Goal: Task Accomplishment & Management: Complete application form

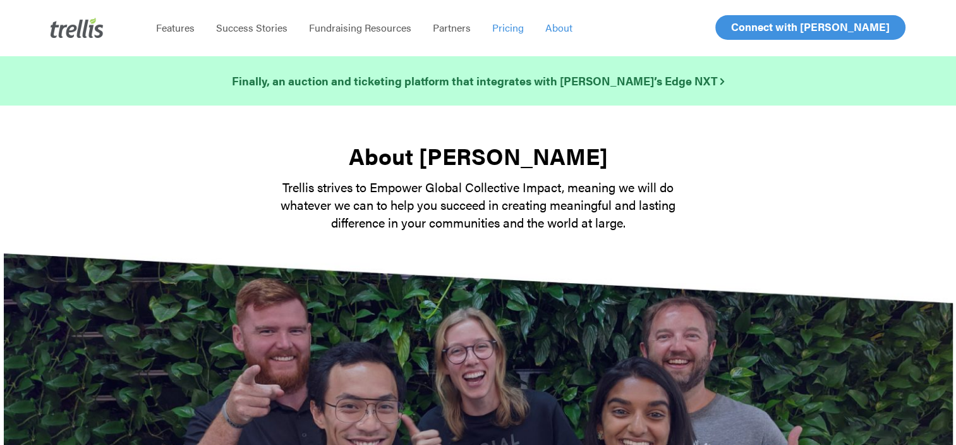
click at [496, 29] on span "Pricing" at bounding box center [508, 27] width 32 height 15
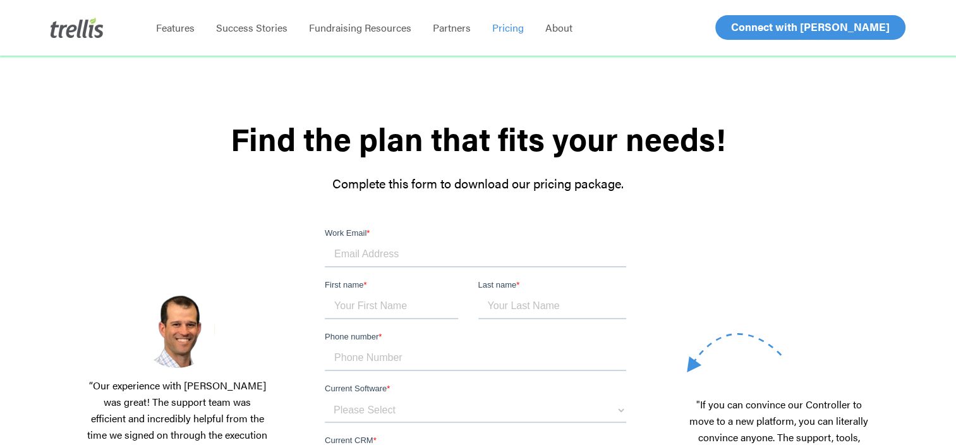
scroll to position [63, 0]
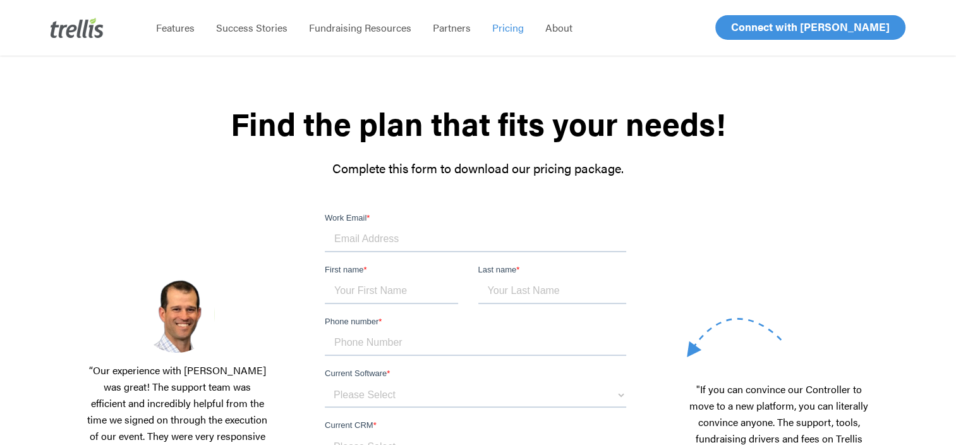
click at [387, 236] on input "Work Email *" at bounding box center [475, 239] width 301 height 25
type input "outreach.wct@hivwy.ca"
type input "[PERSON_NAME]"
type input "17807781677"
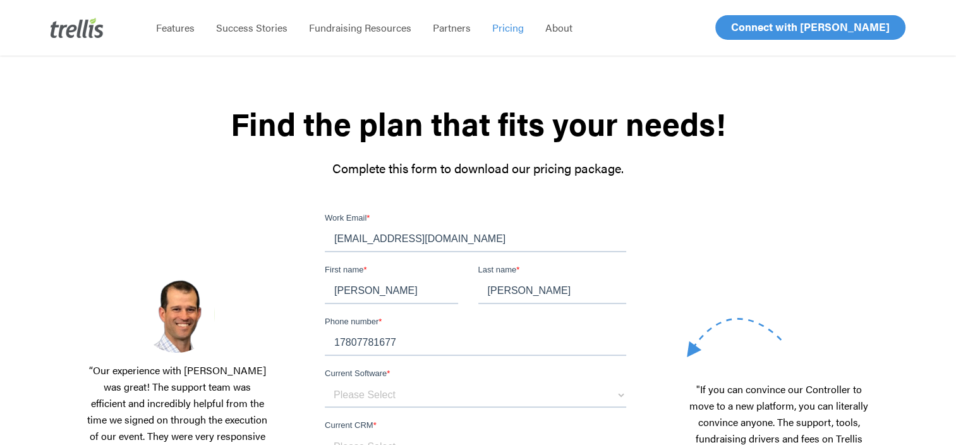
type input "[EMAIL_ADDRESS][DOMAIN_NAME]"
click at [260, 320] on div "“Our experience with Trellis was great! The support team was efficient and incr…" at bounding box center [177, 444] width 184 height 335
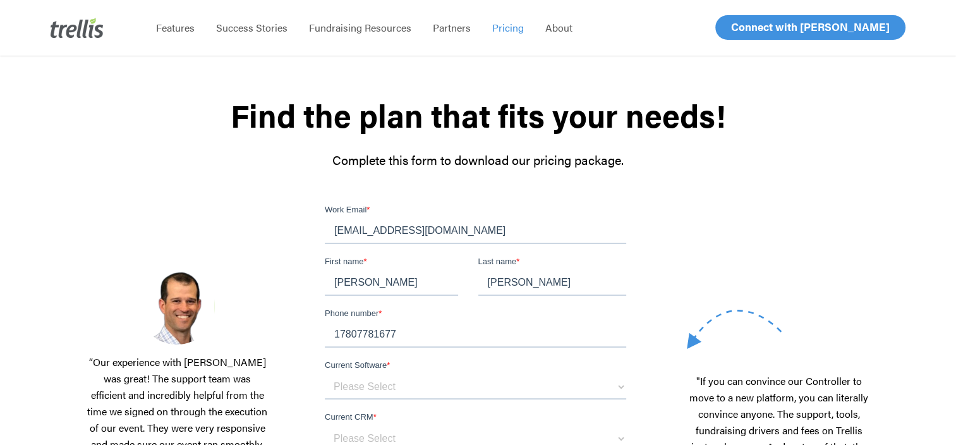
scroll to position [190, 0]
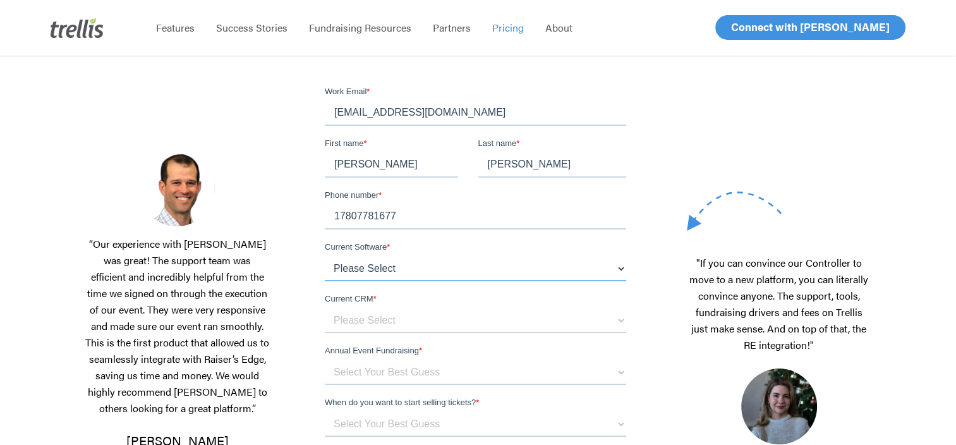
click at [400, 266] on select "Please Select OneCause Givesmart GreaterGiving Givergy Other" at bounding box center [475, 268] width 301 height 25
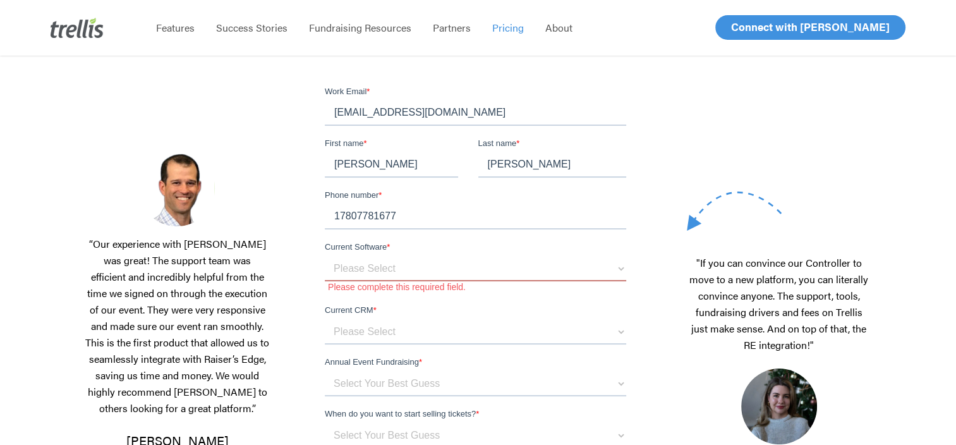
click at [308, 224] on div at bounding box center [478, 349] width 385 height 529
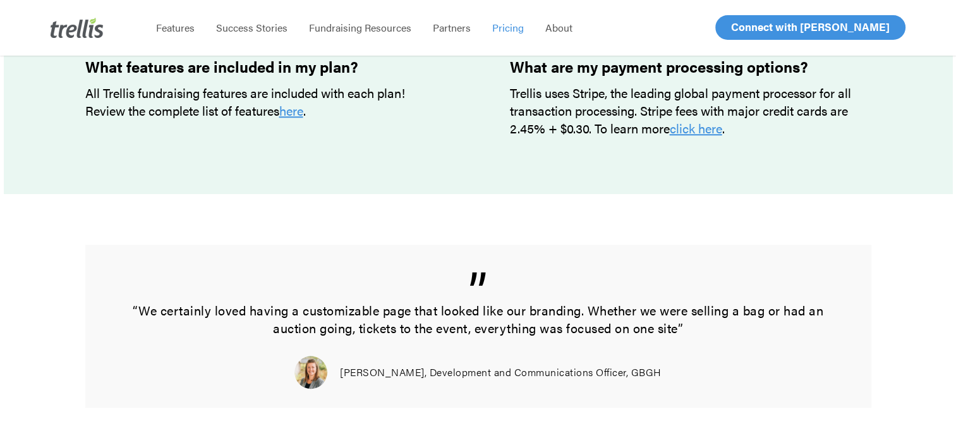
scroll to position [1263, 0]
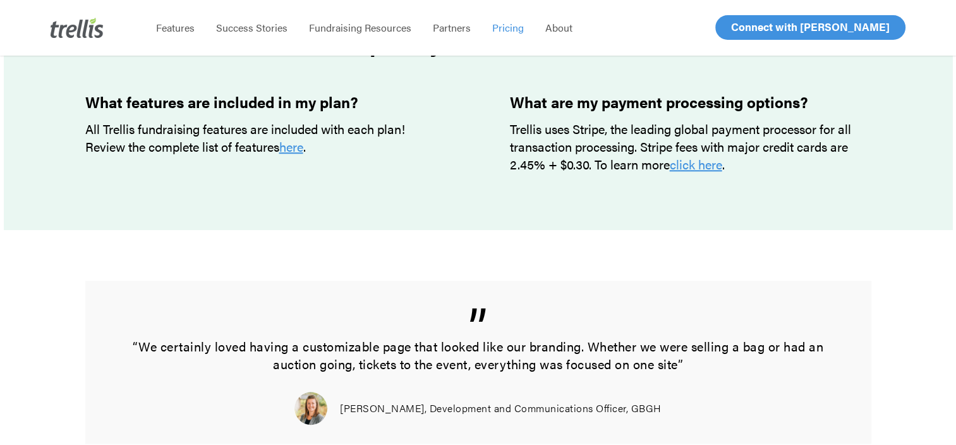
scroll to position [1137, 0]
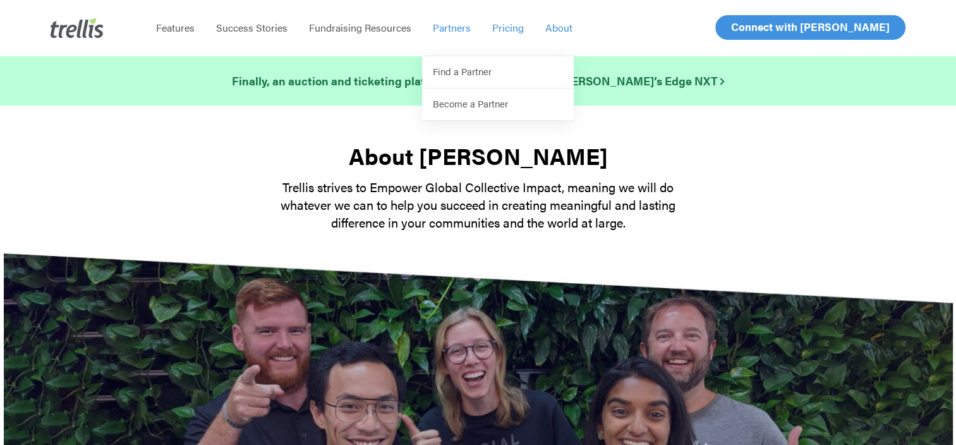
click at [510, 28] on span "Pricing" at bounding box center [508, 27] width 32 height 15
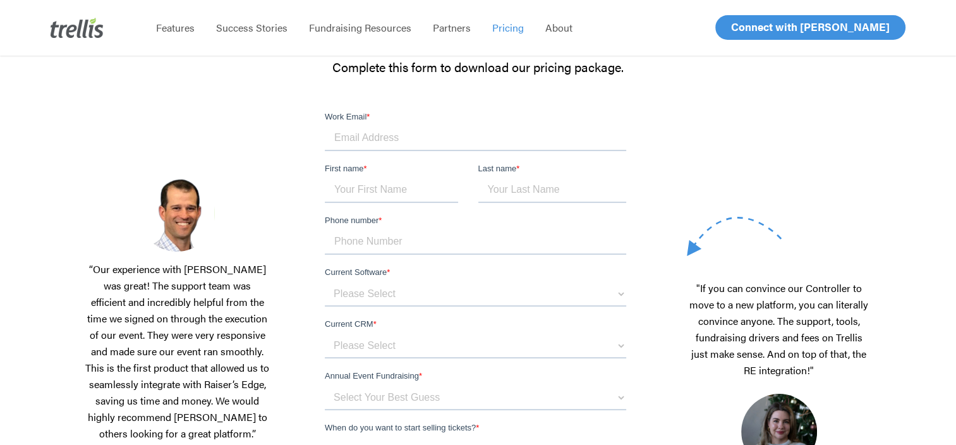
scroll to position [126, 0]
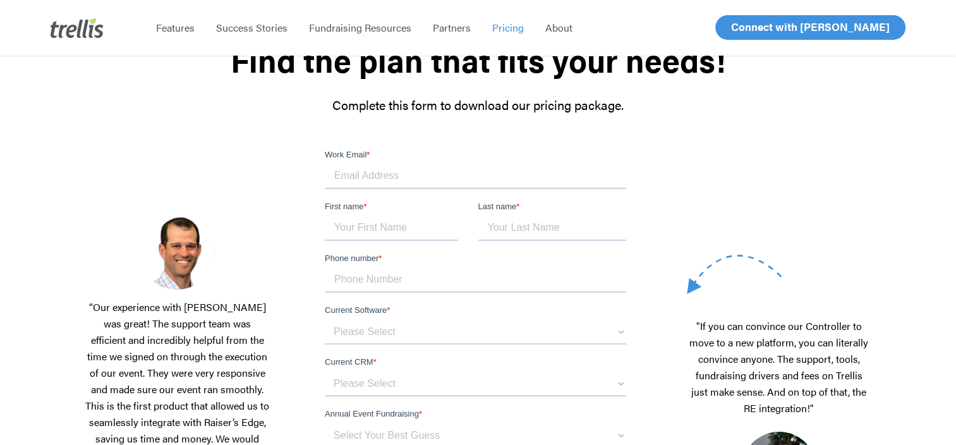
click at [404, 174] on input "Work Email *" at bounding box center [475, 176] width 301 height 25
type input "outreach.wct@hivwy.ca"
type input "Angie"
type input "Ophus"
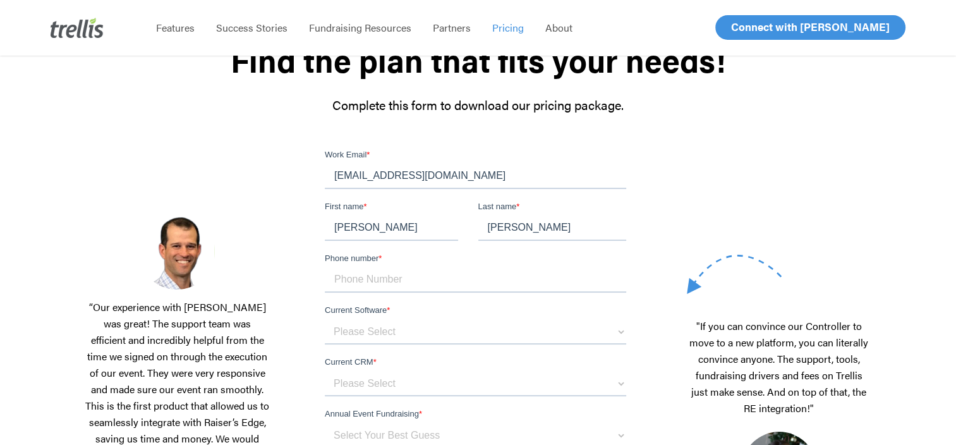
type input "17807781677"
type input "[EMAIL_ADDRESS][DOMAIN_NAME]"
click at [234, 235] on div "“Our experience with Trellis was great! The support team was efficient and incr…" at bounding box center [177, 381] width 184 height 335
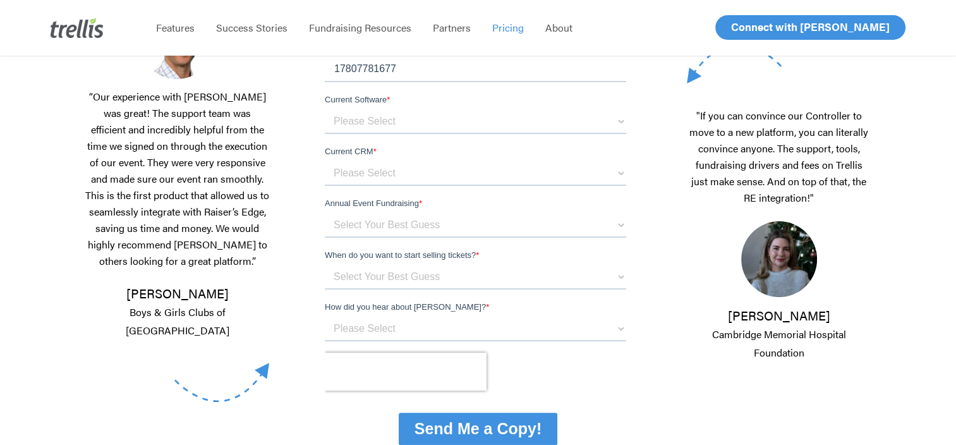
scroll to position [316, 0]
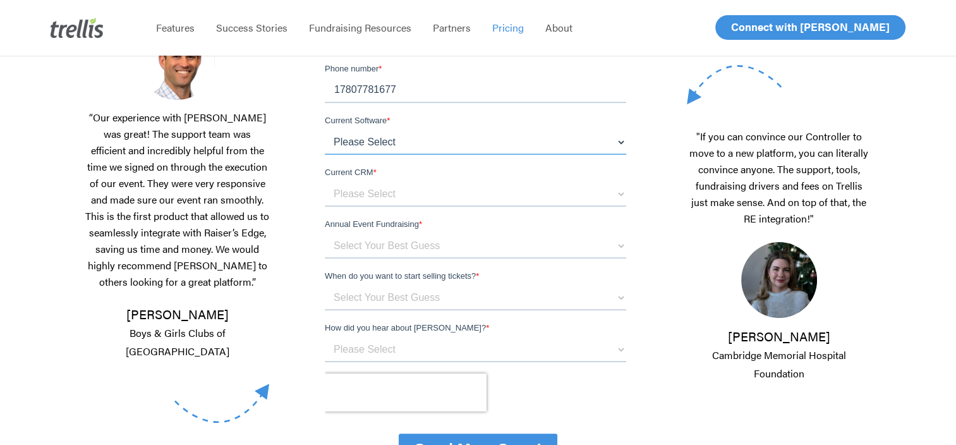
click at [438, 147] on select "Please Select OneCause Givesmart GreaterGiving Givergy Other" at bounding box center [475, 141] width 301 height 25
select select "Other"
click at [325, 155] on select "Please Select OneCause Givesmart GreaterGiving Givergy Other" at bounding box center [475, 141] width 301 height 25
click at [387, 188] on select "Please Select Blackbaud Raiser's Edge Salesforce Donor Perfect Veracross Virtuo…" at bounding box center [475, 193] width 301 height 25
select select "Other"
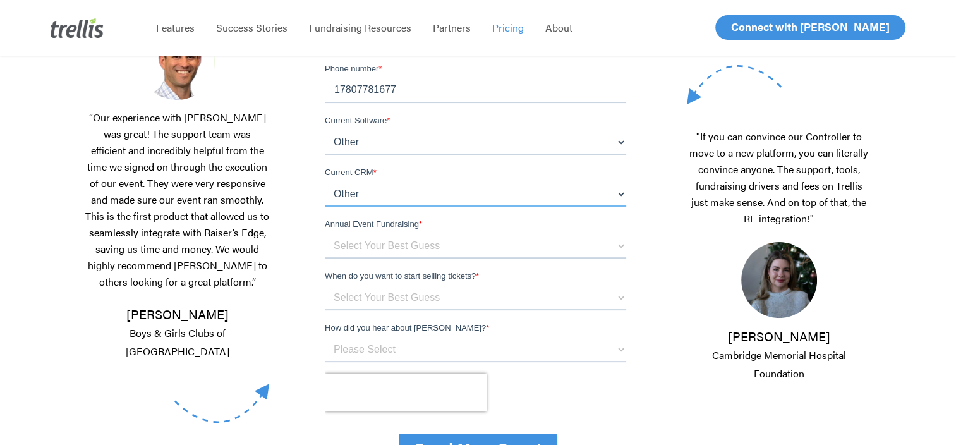
click at [325, 207] on select "Please Select Blackbaud Raiser's Edge Salesforce Donor Perfect Veracross Virtuo…" at bounding box center [475, 193] width 301 height 25
click at [371, 248] on select "Select Your Best Guess below $150k per year $150k - $500k $500k+" at bounding box center [475, 245] width 301 height 25
select select "below $150k per year"
click at [325, 258] on select "Select Your Best Guess below $150k per year $150k - $500k $500k+" at bounding box center [475, 245] width 301 height 25
click at [387, 299] on select "Select Your Best Guess Unsure 1 - 3 months 3 - 6 months 6 months + Immediately" at bounding box center [475, 297] width 301 height 25
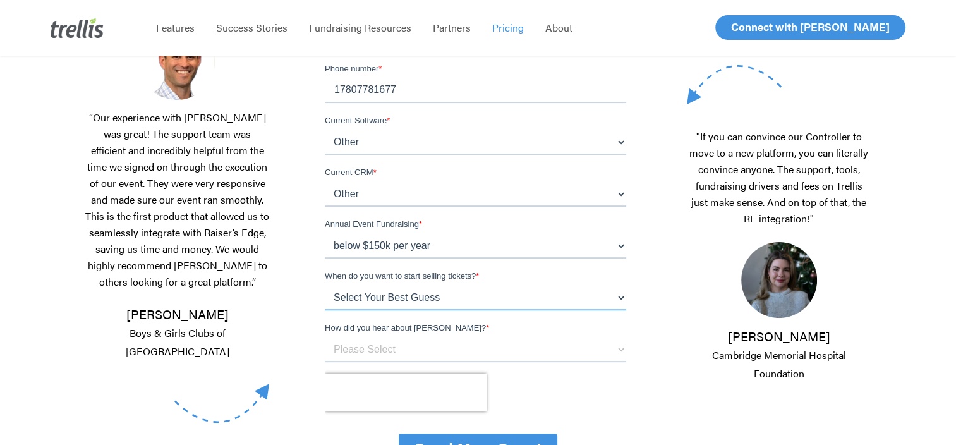
select select "1 - 3 months"
click at [325, 310] on select "Select Your Best Guess Unsure 1 - 3 months 3 - 6 months 6 months + Immediately" at bounding box center [475, 297] width 301 height 25
click at [394, 350] on select "Please Select Referral From a Friend Attended an Event that Used Trellis Blackb…" at bounding box center [475, 349] width 301 height 25
select select "Provincial Gaming Website"
click at [325, 362] on select "Please Select Referral From a Friend Attended an Event that Used Trellis Blackb…" at bounding box center [475, 349] width 301 height 25
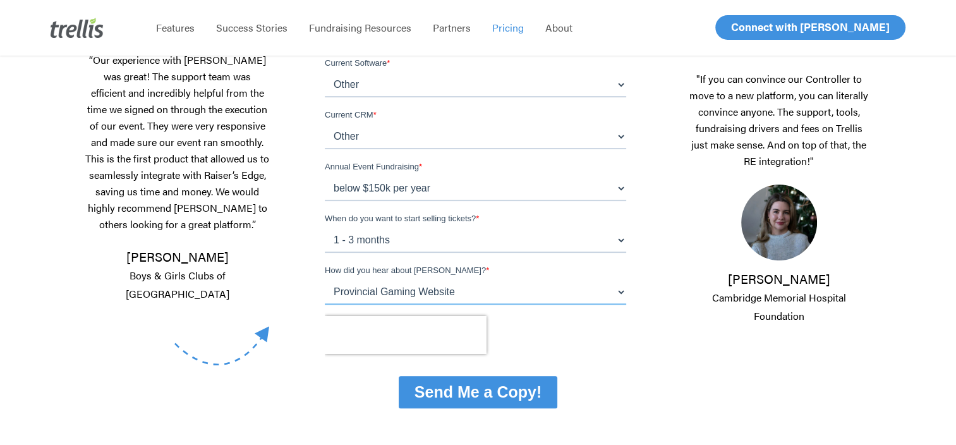
scroll to position [442, 0]
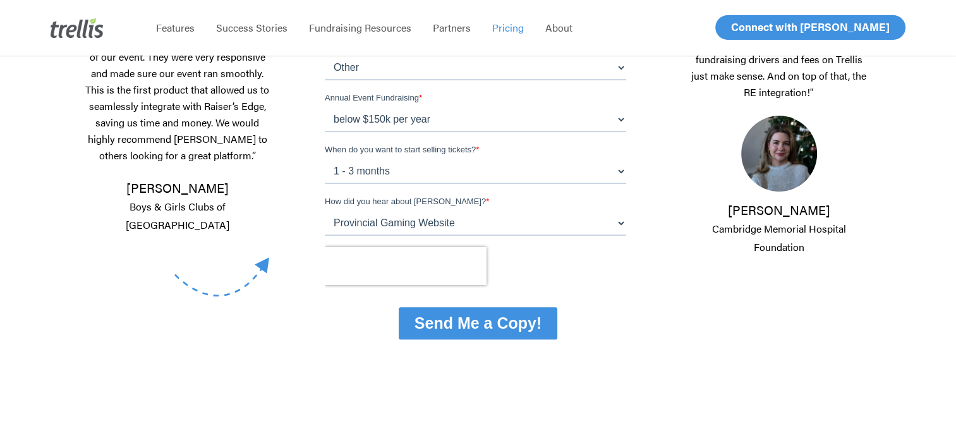
click at [469, 323] on input "Send Me a Copy!" at bounding box center [478, 323] width 159 height 32
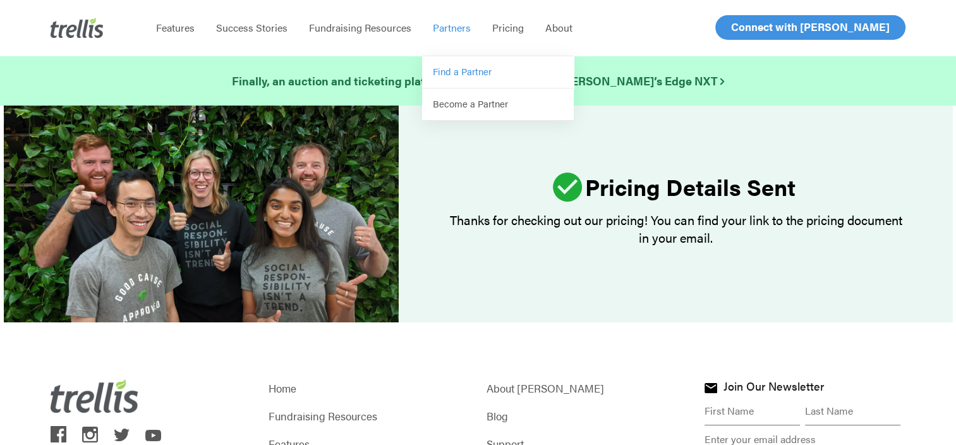
click at [467, 77] on span "Find a Partner" at bounding box center [462, 70] width 59 height 13
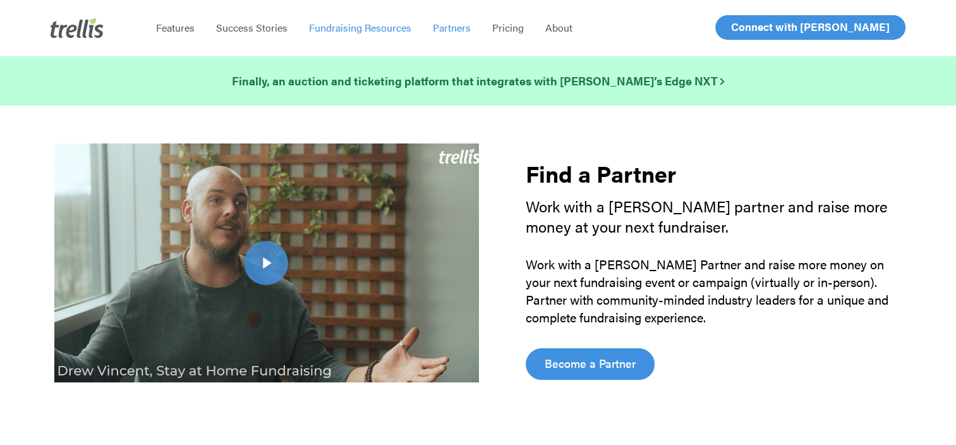
click at [323, 34] on span "Fundraising Resources" at bounding box center [360, 27] width 102 height 15
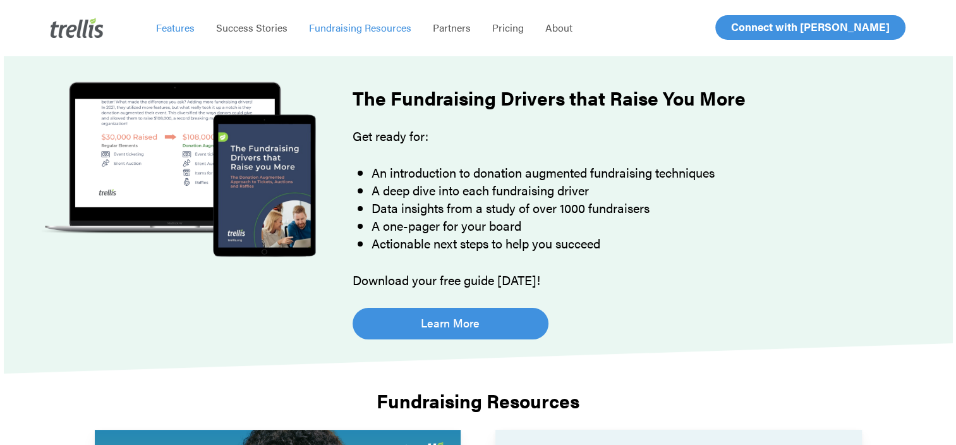
click at [177, 22] on span "Features" at bounding box center [175, 27] width 39 height 15
